Goal: Task Accomplishment & Management: Manage account settings

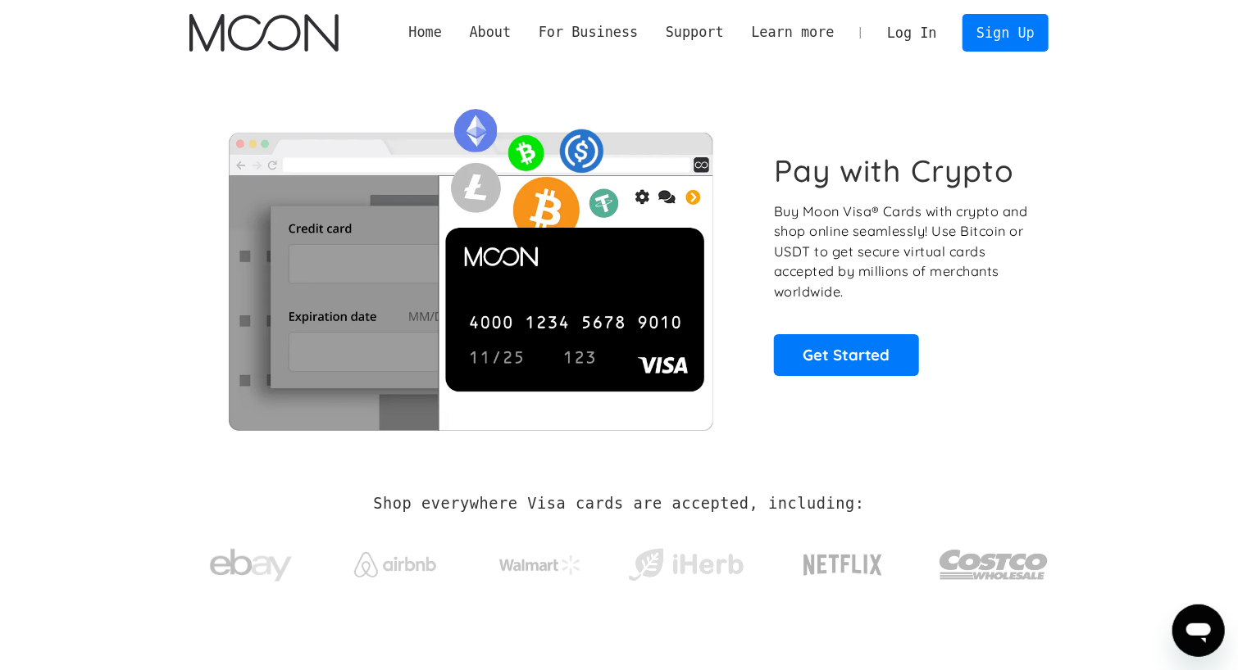
click at [908, 34] on link "Log In" at bounding box center [911, 33] width 77 height 36
